Goal: Information Seeking & Learning: Learn about a topic

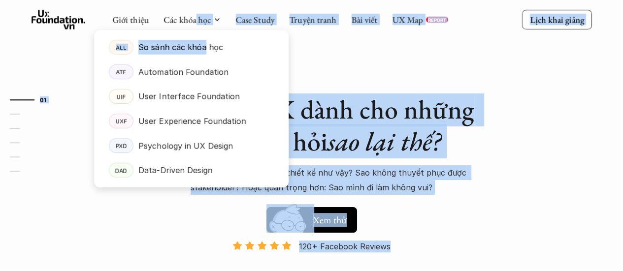
click at [205, 45] on p "So sánh các khóa học" at bounding box center [180, 47] width 85 height 15
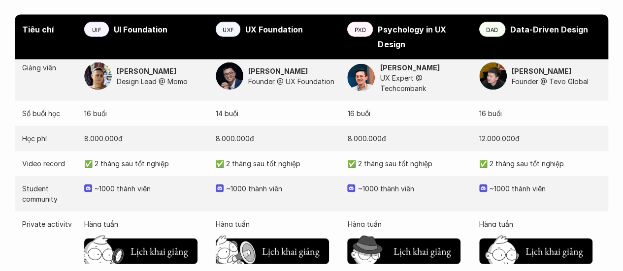
scroll to position [1069, 0]
click at [265, 158] on p "✅ 2 tháng sau tốt nghiệp" at bounding box center [277, 163] width 122 height 10
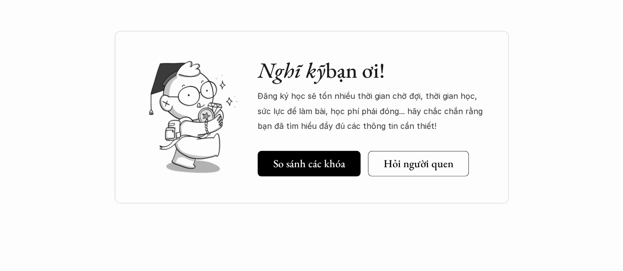
scroll to position [1399, 0]
click at [287, 88] on p "Đăng ký học sẽ tốn nhiều thời gian chờ đợi, thời gian học, sức lực để làm bài, …" at bounding box center [373, 110] width 231 height 45
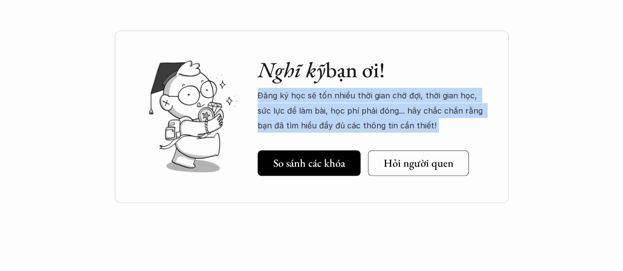
click at [287, 88] on p "Đăng ký học sẽ tốn nhiều thời gian chờ đợi, thời gian học, sức lực để làm bài, …" at bounding box center [373, 110] width 231 height 45
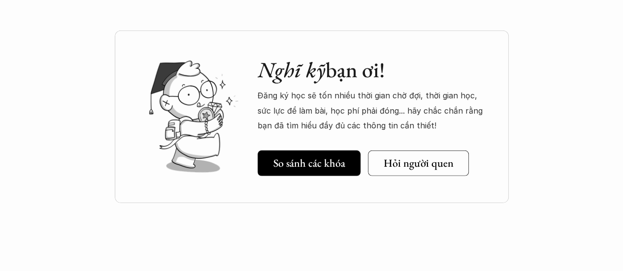
click at [428, 88] on p "Đăng ký học sẽ tốn nhiều thời gian chờ đợi, thời gian học, sức lực để làm bài, …" at bounding box center [373, 110] width 231 height 45
drag, startPoint x: 428, startPoint y: 73, endPoint x: 462, endPoint y: 75, distance: 33.5
click at [462, 88] on p "Đăng ký học sẽ tốn nhiều thời gian chờ đợi, thời gian học, sức lực để làm bài, …" at bounding box center [373, 110] width 231 height 45
click at [475, 88] on p "Đăng ký học sẽ tốn nhiều thời gian chờ đợi, thời gian học, sức lực để làm bài, …" at bounding box center [373, 110] width 231 height 45
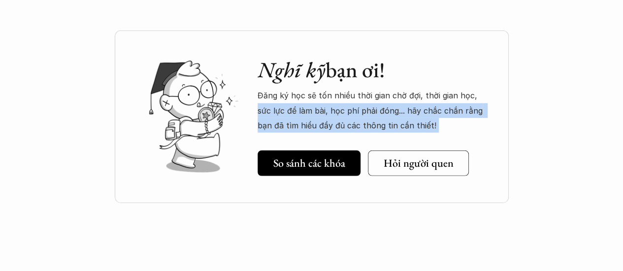
drag, startPoint x: 475, startPoint y: 75, endPoint x: 445, endPoint y: 105, distance: 41.8
click at [445, 105] on p "Đăng ký học sẽ tốn nhiều thời gian chờ đợi, thời gian học, sức lực để làm bài, …" at bounding box center [373, 110] width 231 height 45
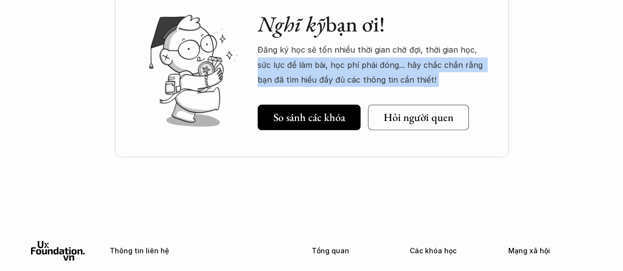
scroll to position [1445, 0]
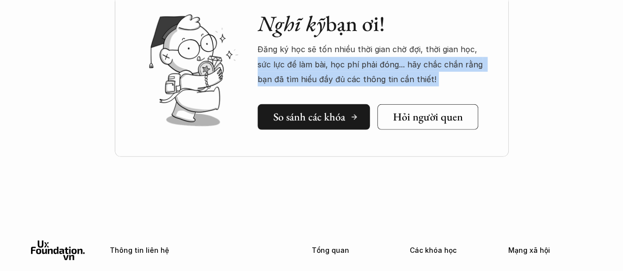
click at [334, 111] on h5 "So sánh các khóa" at bounding box center [309, 117] width 72 height 13
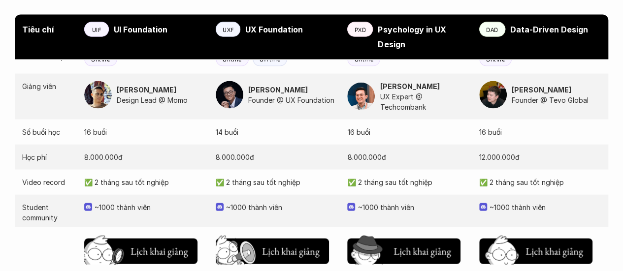
scroll to position [948, 0]
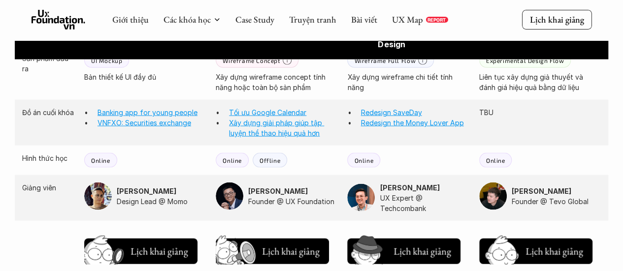
click at [236, 157] on p "Online" at bounding box center [232, 160] width 19 height 7
click at [266, 157] on p "Offline" at bounding box center [269, 160] width 21 height 7
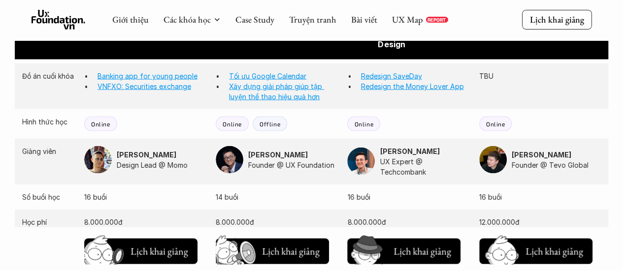
scroll to position [984, 0]
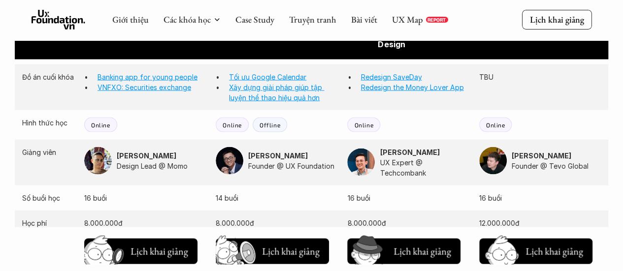
click at [396, 148] on strong "[PERSON_NAME]" at bounding box center [410, 152] width 60 height 8
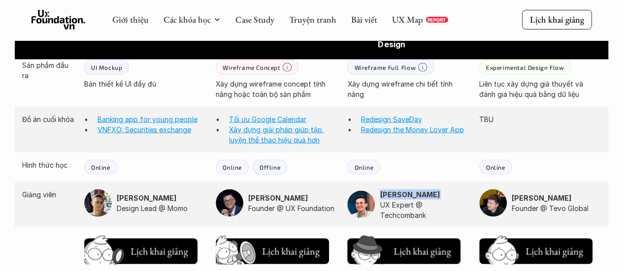
scroll to position [939, 0]
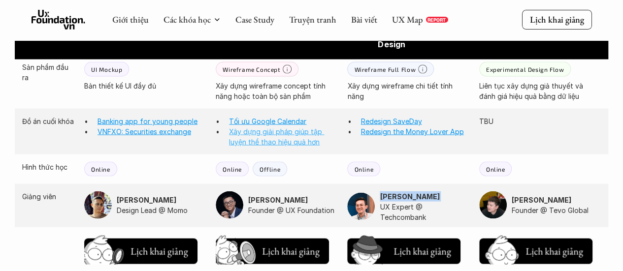
click at [263, 128] on link "Xây dựng giải pháp giúp tập luyện thể thao hiệu quả hơn" at bounding box center [276, 137] width 95 height 19
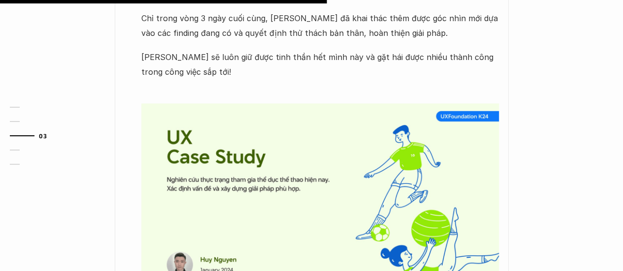
scroll to position [654, 0]
click at [296, 160] on img at bounding box center [319, 198] width 357 height 191
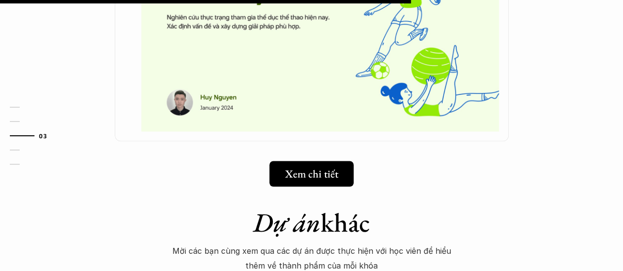
scroll to position [821, 0]
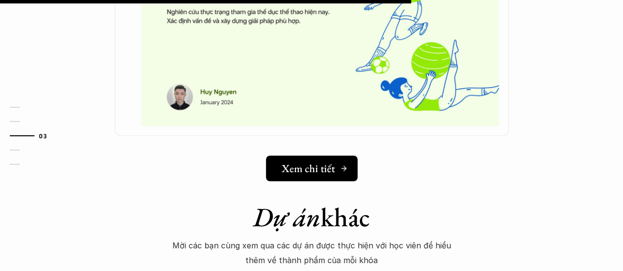
click at [294, 162] on h5 "Xem chi tiết" at bounding box center [308, 168] width 53 height 13
